Goal: Task Accomplishment & Management: Use online tool/utility

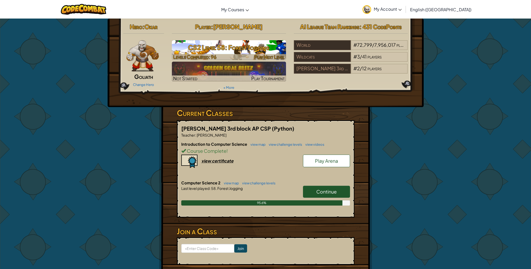
click at [230, 43] on h3 "CS2 Level 58: Forest Jogging" at bounding box center [229, 48] width 114 height 12
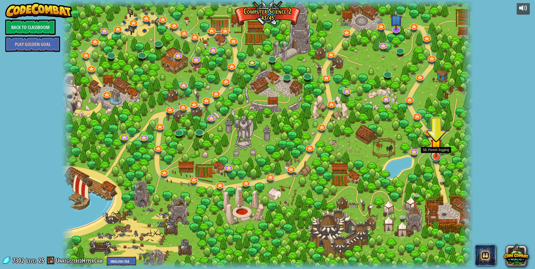
click at [439, 157] on link at bounding box center [435, 156] width 10 height 10
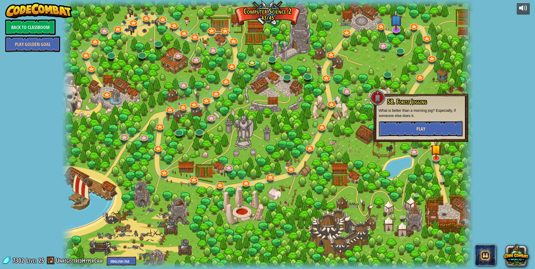
click at [434, 135] on button "Play" at bounding box center [421, 129] width 84 height 16
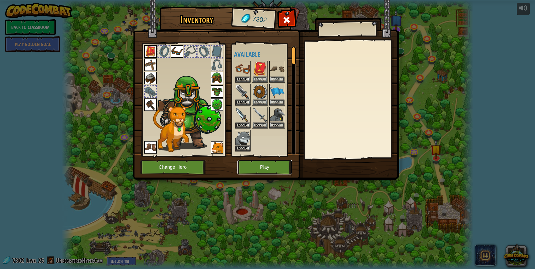
click at [275, 166] on button "Play" at bounding box center [264, 167] width 55 height 14
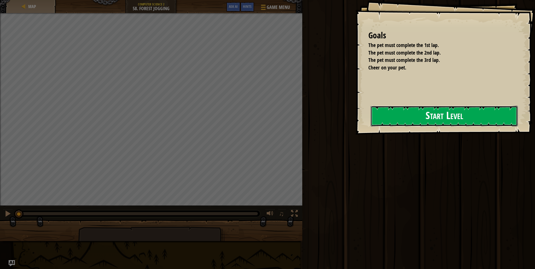
click at [407, 126] on button "Start Level" at bounding box center [443, 116] width 147 height 21
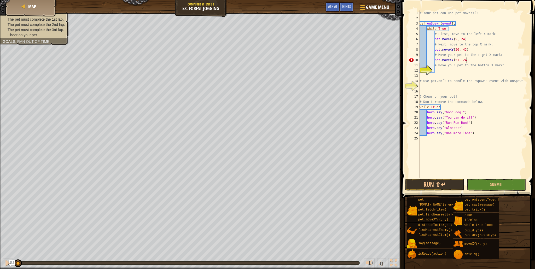
scroll to position [2, 4]
type textarea "pet.moveXY(51, 24)"
click at [475, 70] on div "# Your pet can use pet.moveXY() def onSpawn ( event ) : while True : # First, m…" at bounding box center [472, 99] width 109 height 178
click at [426, 82] on div "# Your pet can use pet.moveXY() def onSpawn ( event ) : while True : # First, m…" at bounding box center [472, 99] width 109 height 178
type textarea "# Use pet.on() to handle the "spawn" event with onSpawn"
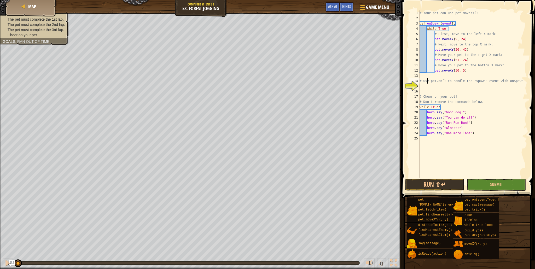
click at [429, 84] on div "# Your pet can use pet.moveXY() def onSpawn ( event ) : while True : # First, m…" at bounding box center [472, 99] width 109 height 178
type textarea "pet.on("spawn", onSpawn)"
click at [452, 189] on button "Run ⇧↵" at bounding box center [434, 185] width 59 height 12
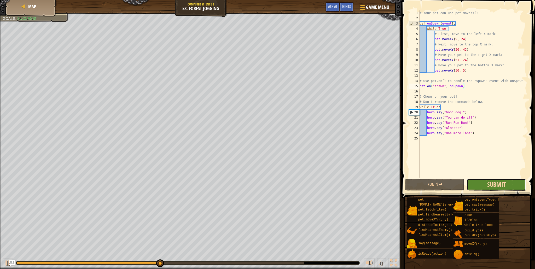
click at [505, 183] on span "Submit" at bounding box center [496, 184] width 19 height 8
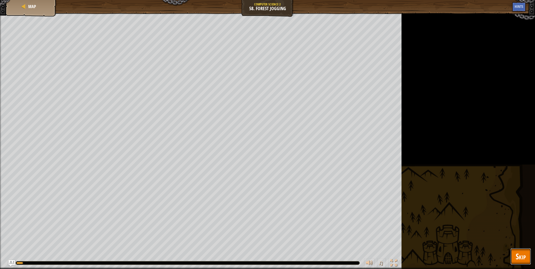
click at [522, 258] on span "Skip" at bounding box center [520, 256] width 10 height 11
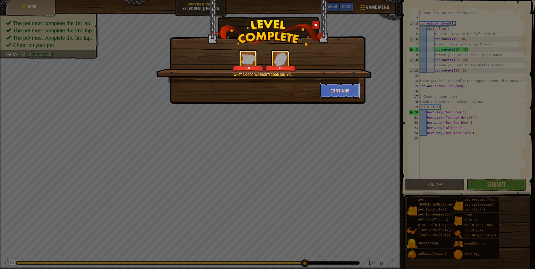
click at [349, 86] on button "Continue" at bounding box center [340, 91] width 40 height 16
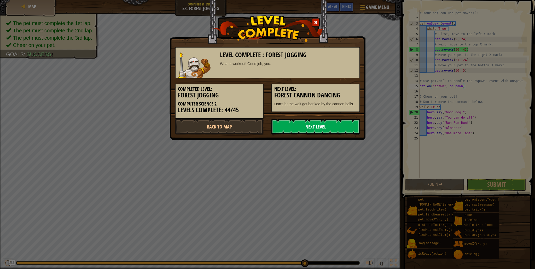
click at [309, 124] on link "Next Level" at bounding box center [315, 127] width 89 height 16
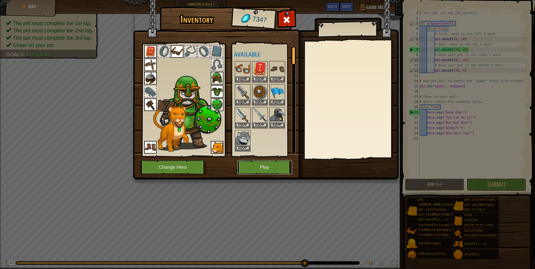
click at [270, 168] on button "Play" at bounding box center [264, 167] width 55 height 14
